Goal: Task Accomplishment & Management: Use online tool/utility

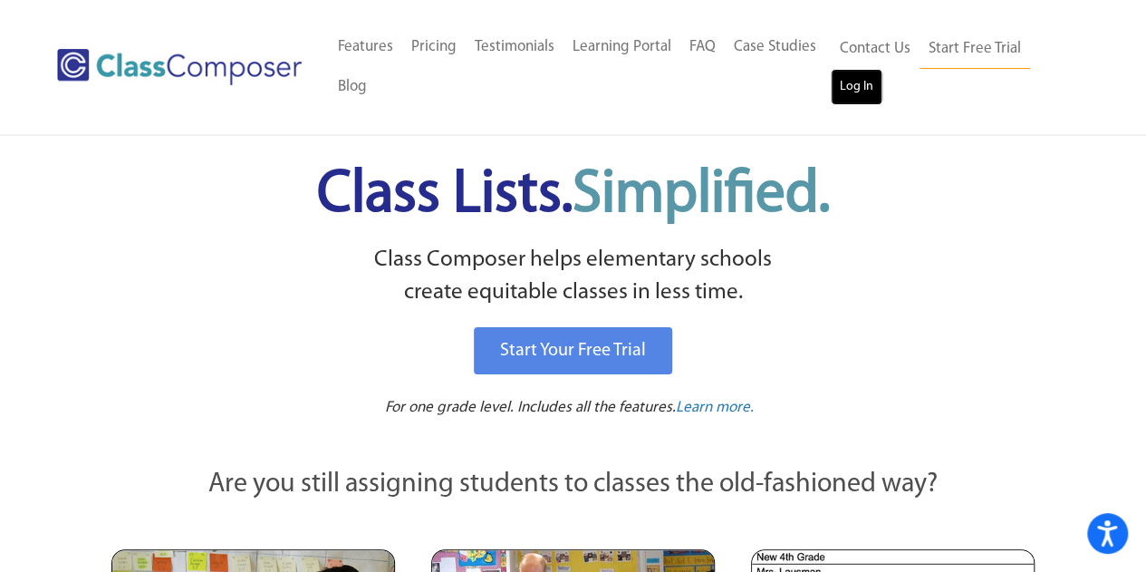
click at [859, 88] on link "Log In" at bounding box center [857, 87] width 52 height 36
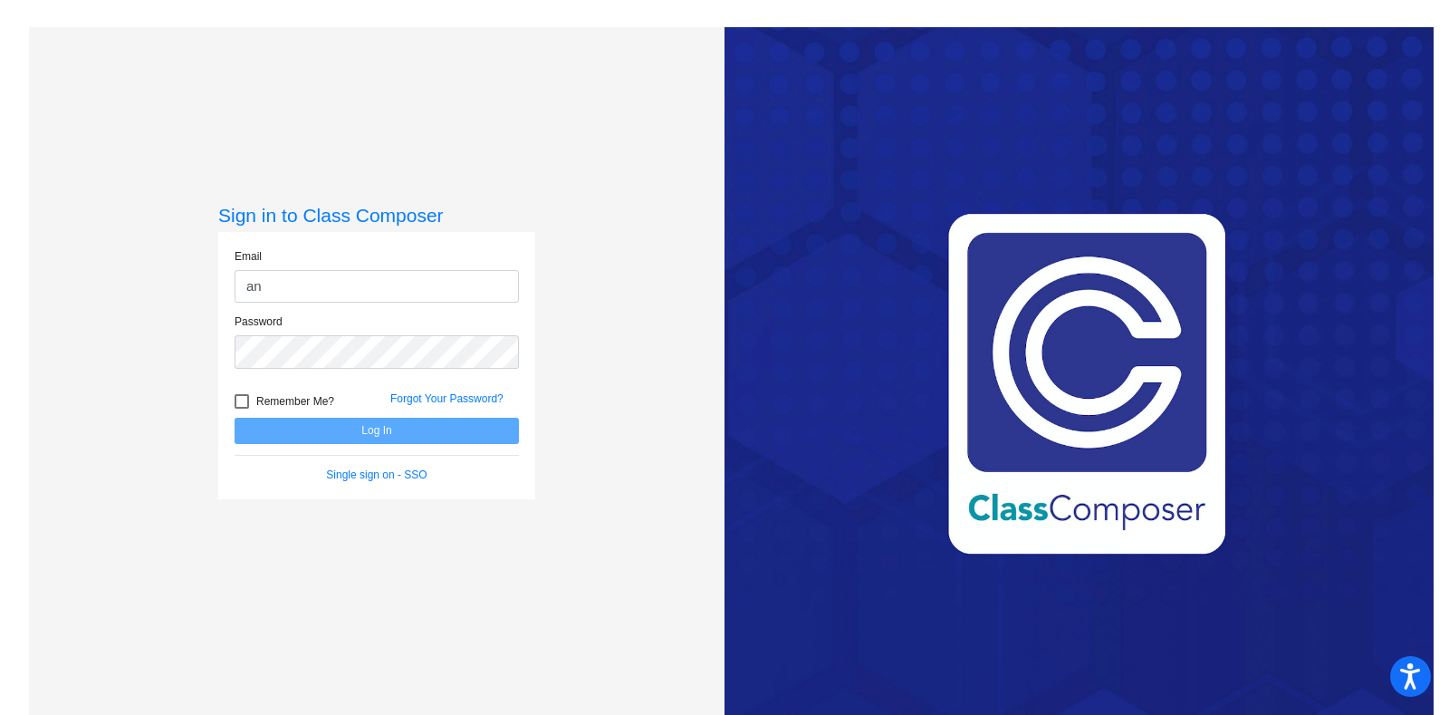
type input "a"
type input "[PERSON_NAME][EMAIL_ADDRESS][PERSON_NAME][DOMAIN_NAME]"
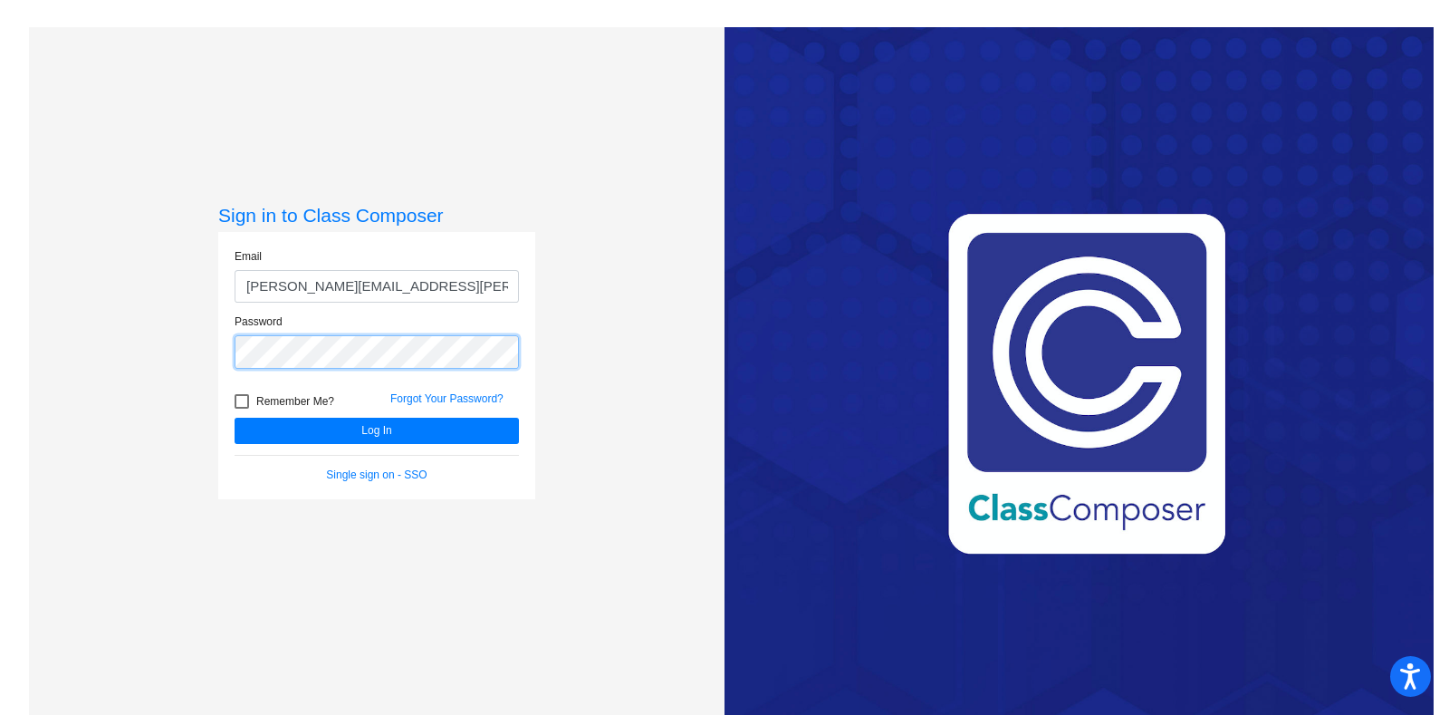
click at [235, 418] on button "Log In" at bounding box center [377, 431] width 284 height 26
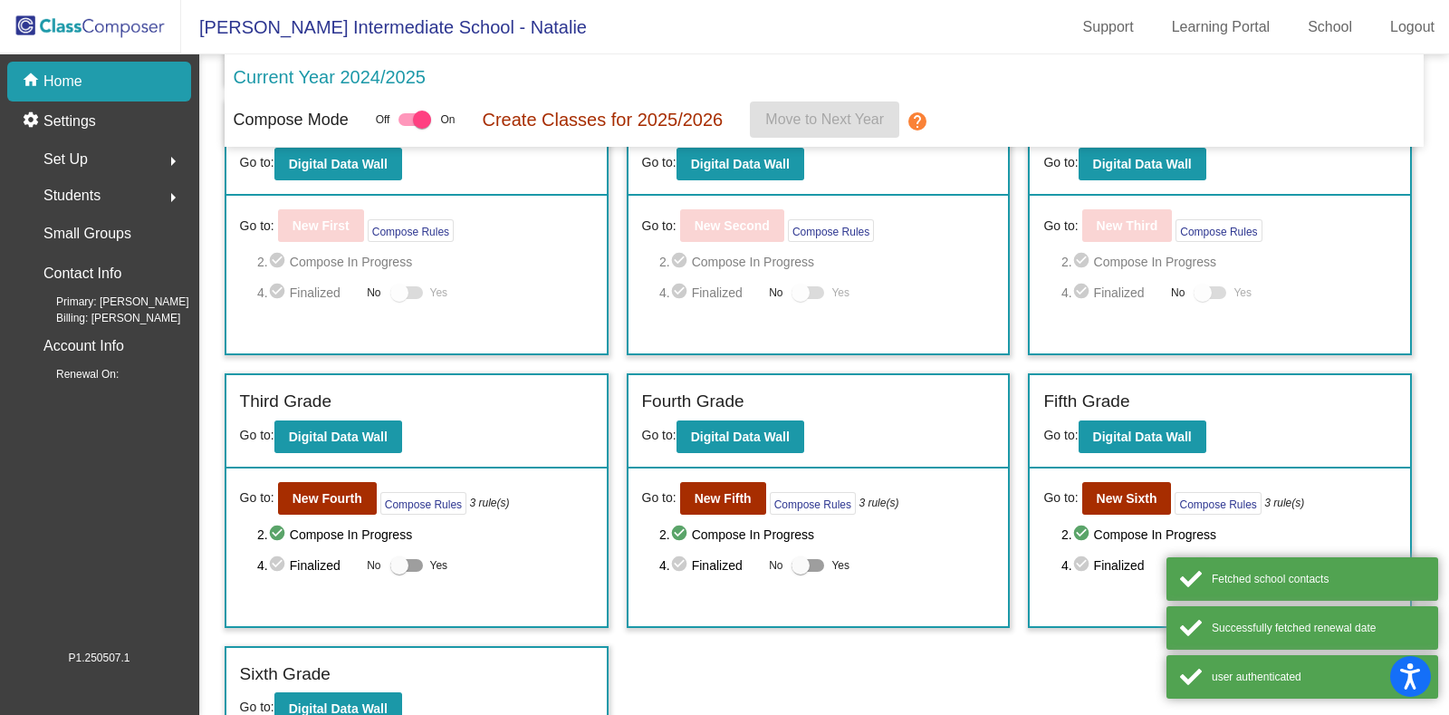
scroll to position [351, 0]
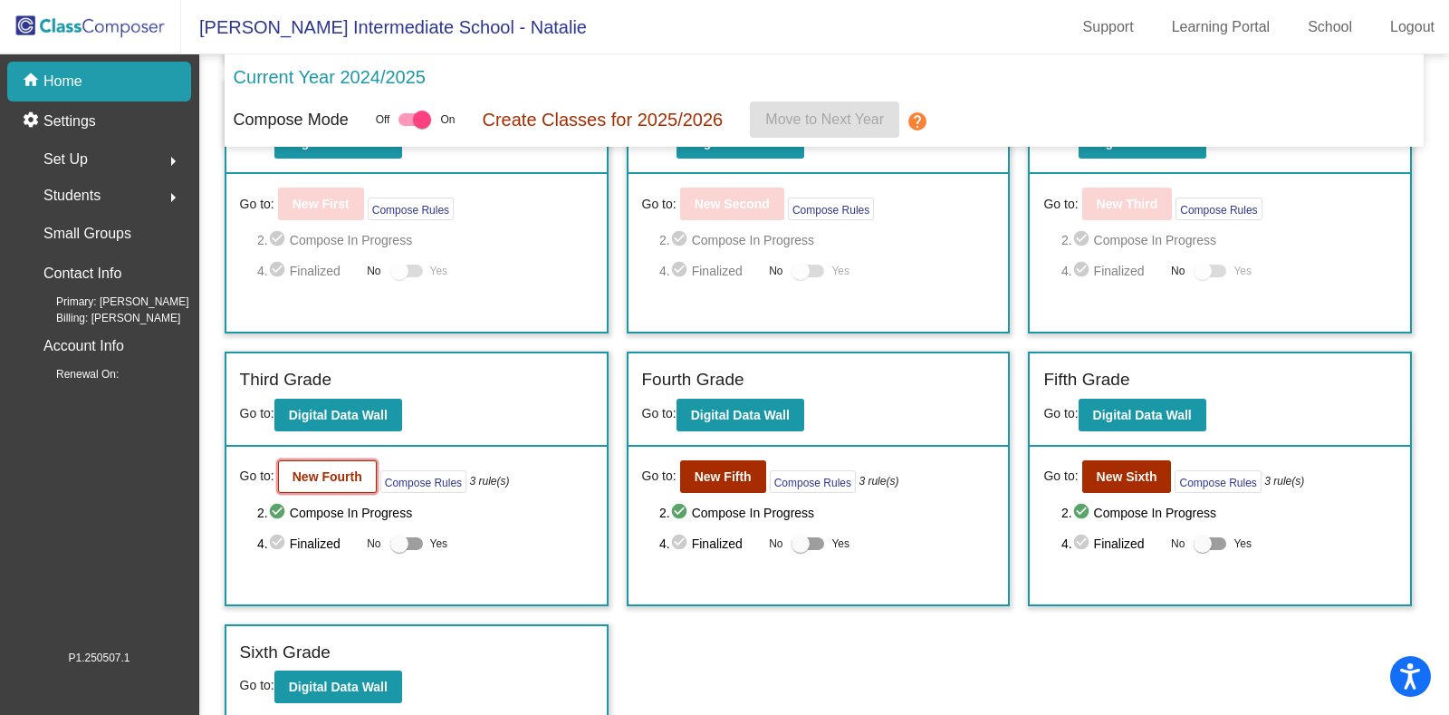
click at [322, 477] on b "New Fourth" at bounding box center [328, 476] width 70 height 14
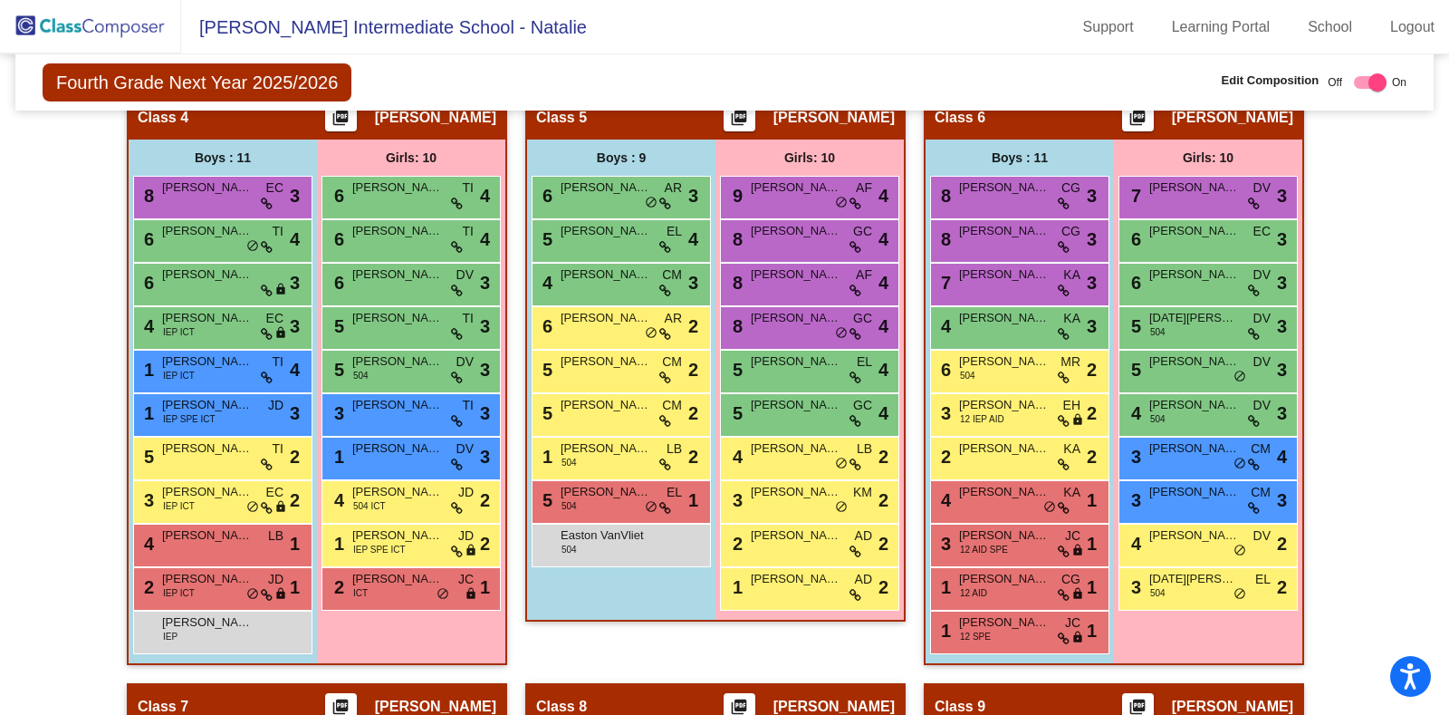
scroll to position [1535, 0]
